Goal: Check status: Check status

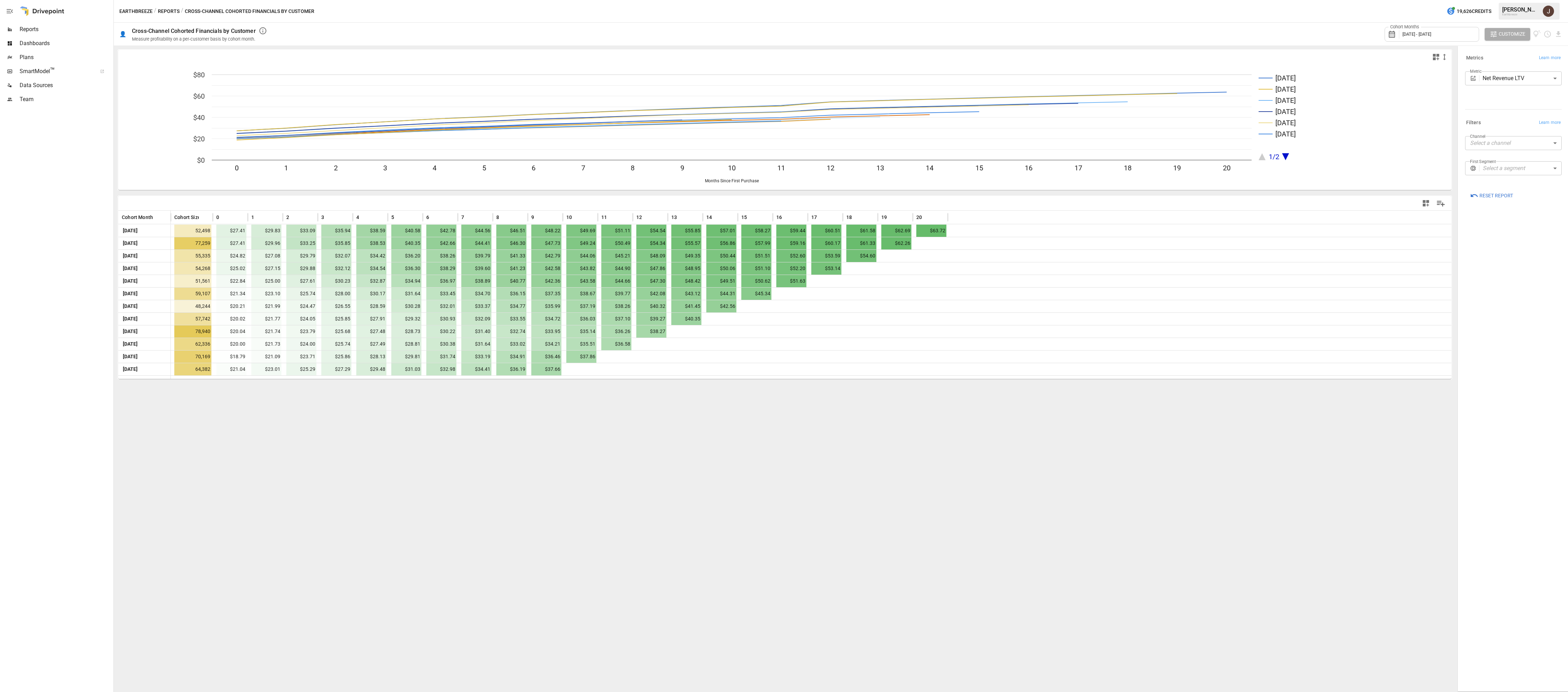
click at [1446, 37] on div "Cohort Months [DATE] - [DATE]" at bounding box center [1432, 34] width 94 height 15
click at [1402, 63] on icon "button" at bounding box center [1404, 66] width 5 height 5
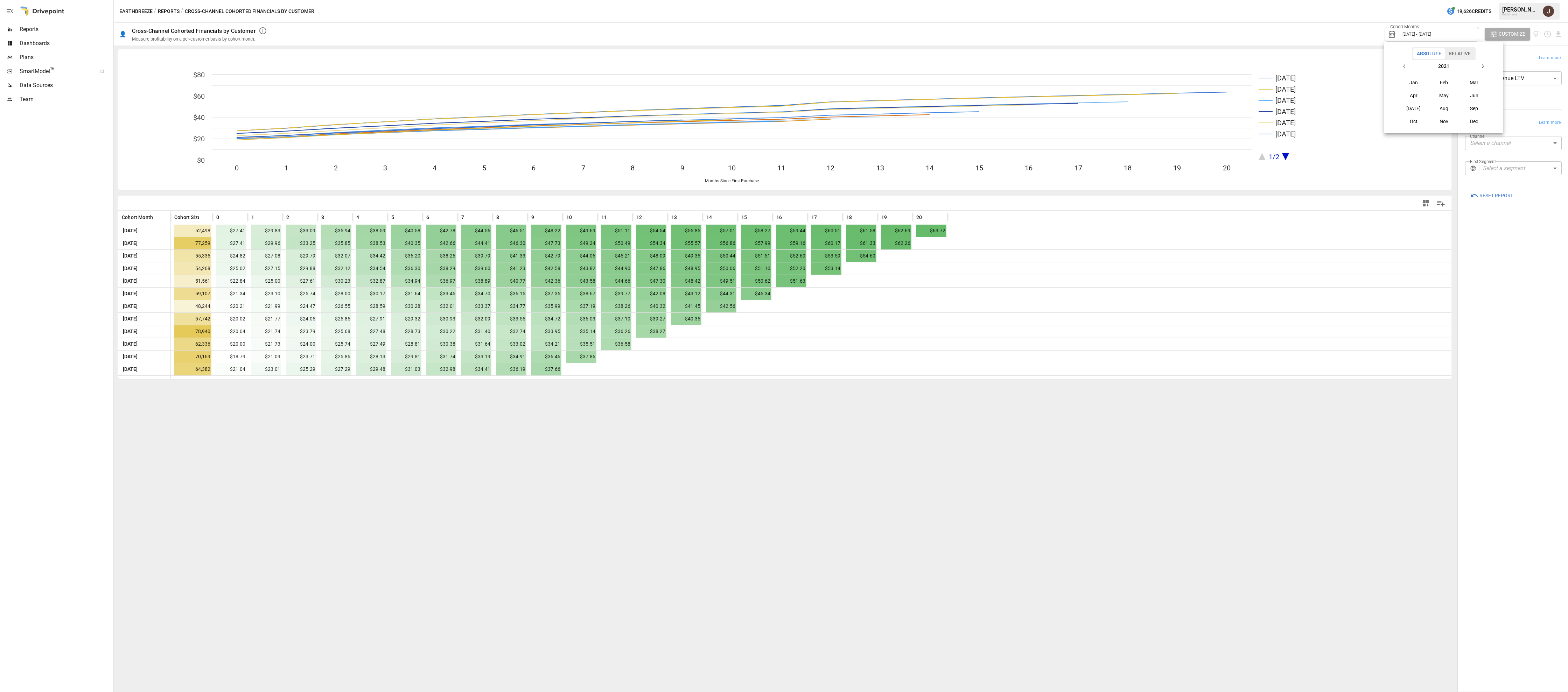
click at [1410, 83] on button "Jan" at bounding box center [1413, 82] width 30 height 13
click at [1488, 68] on button "button" at bounding box center [1482, 66] width 13 height 13
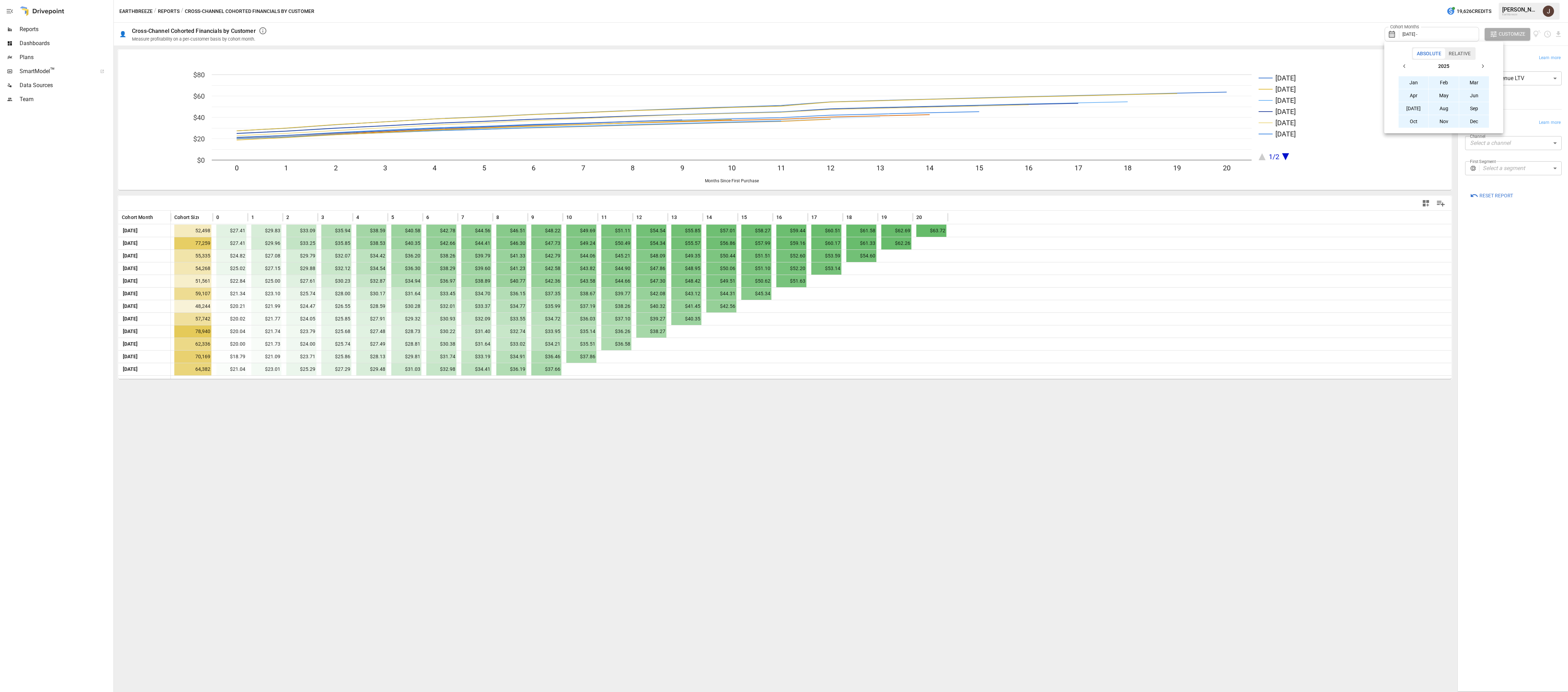
click at [1475, 122] on button "Dec" at bounding box center [1474, 121] width 30 height 13
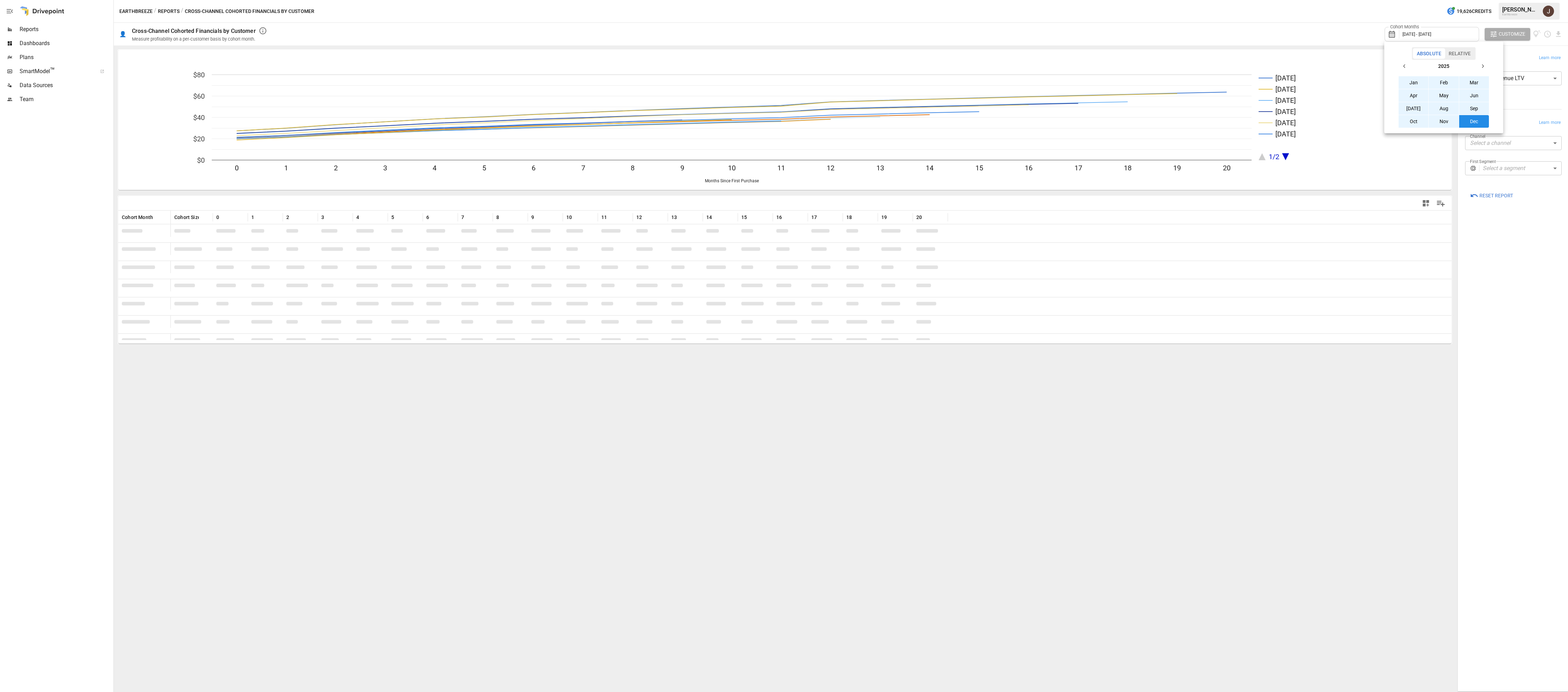
click at [1523, 265] on div at bounding box center [784, 346] width 1568 height 692
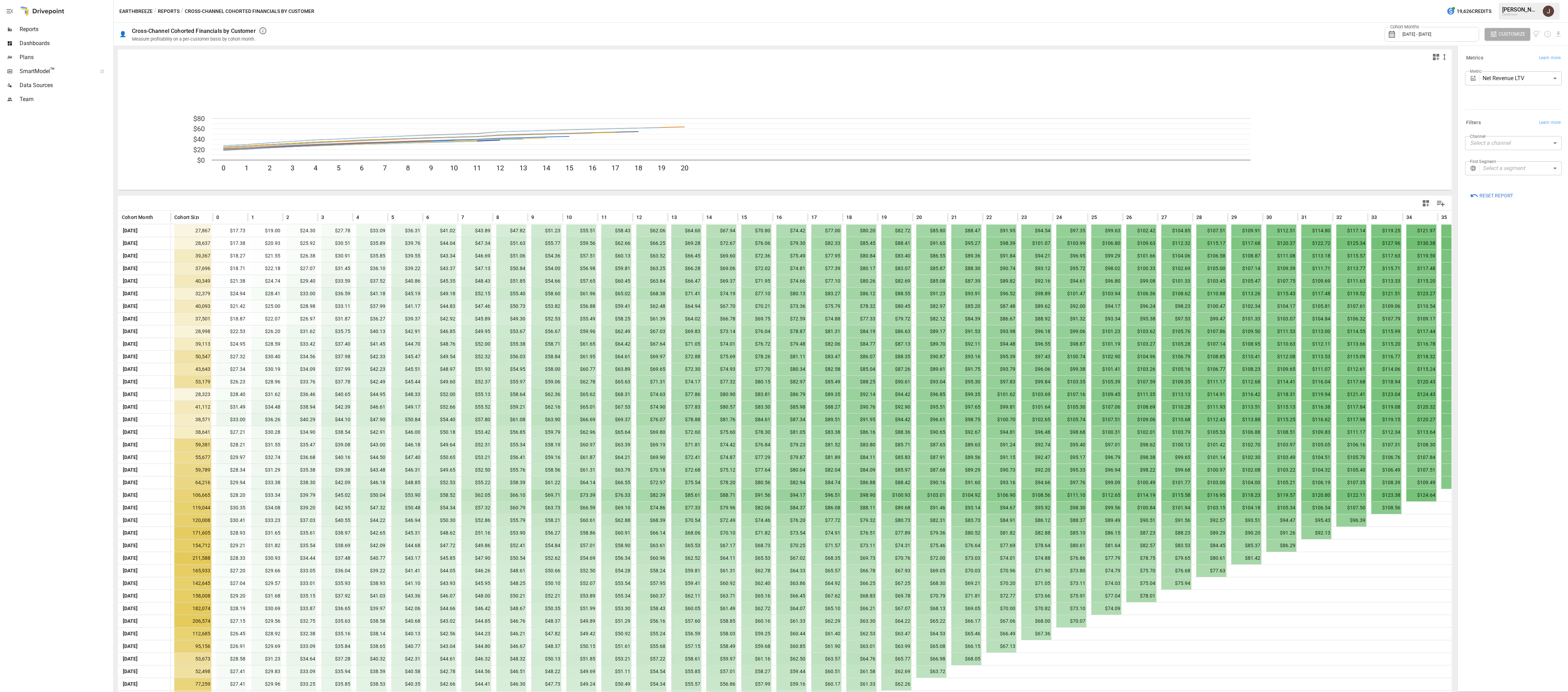
click at [1514, 0] on body "Reports Dashboards Plans SmartModel ™ Data Sources Team Earthbreeze / Reports /…" at bounding box center [784, 0] width 1568 height 0
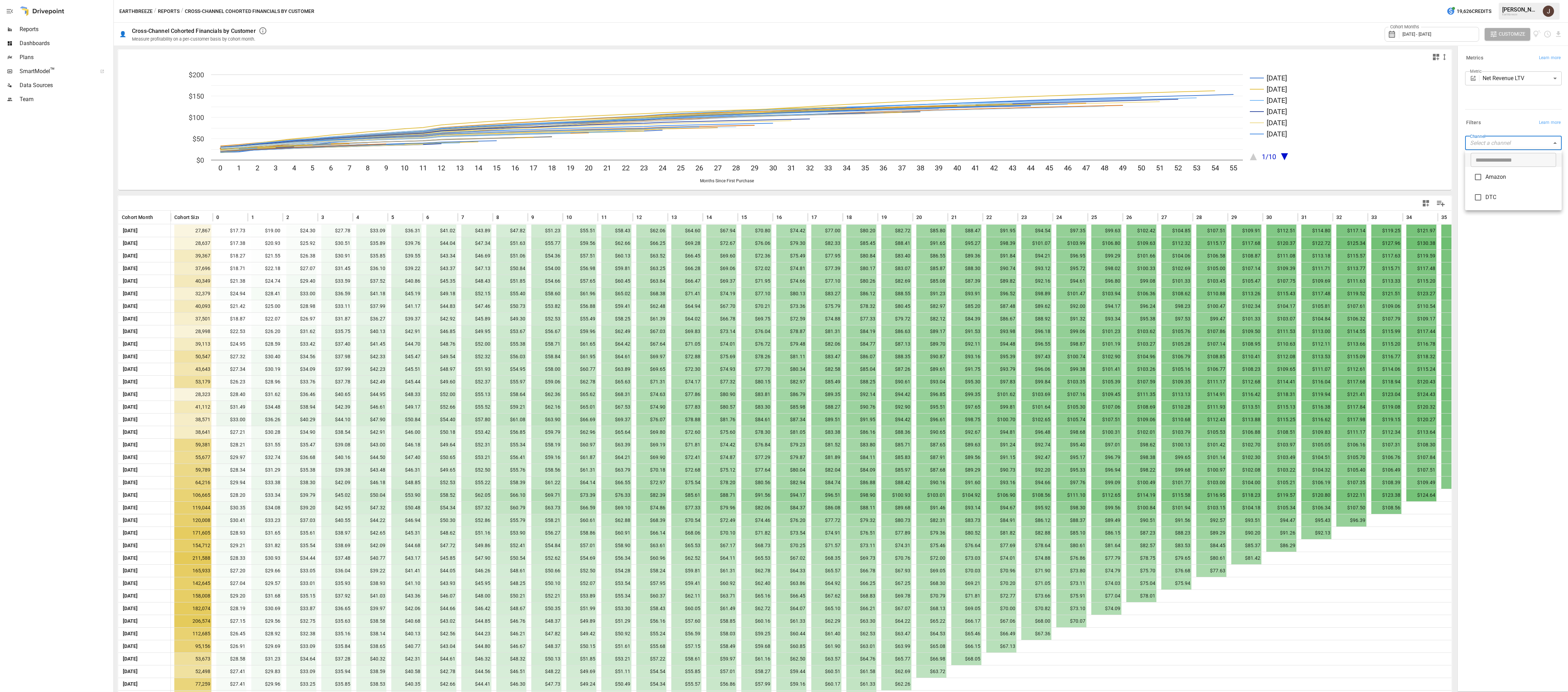
type input "***"
click at [1497, 298] on div at bounding box center [784, 346] width 1568 height 692
